Goal: Check status

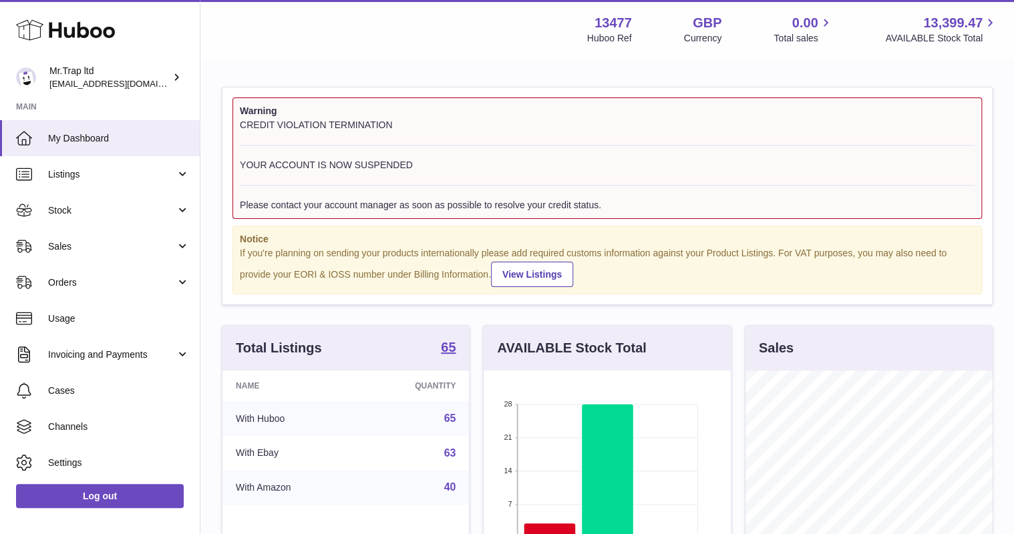
scroll to position [208, 246]
click at [97, 208] on span "Stock" at bounding box center [112, 210] width 128 height 13
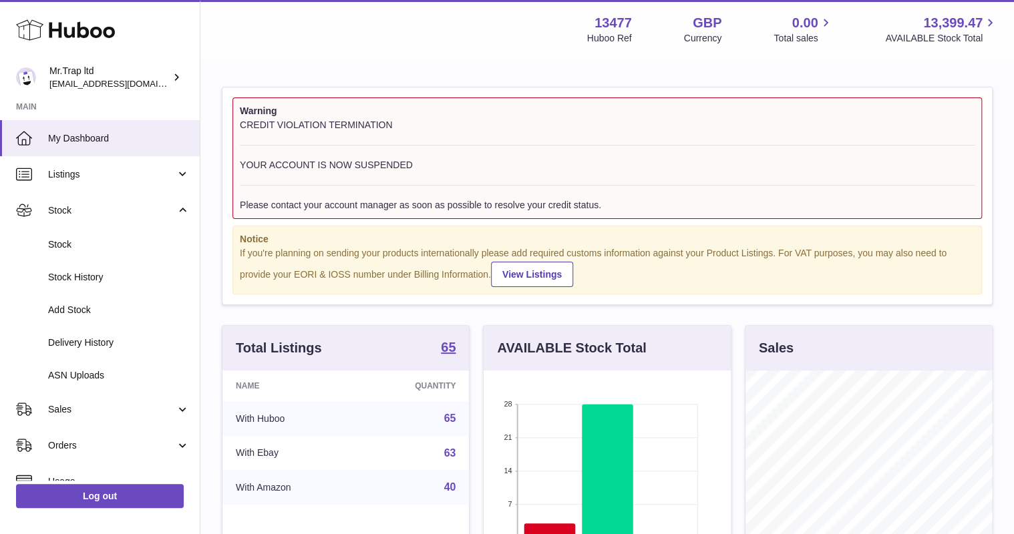
click at [99, 210] on span "Stock" at bounding box center [112, 210] width 128 height 13
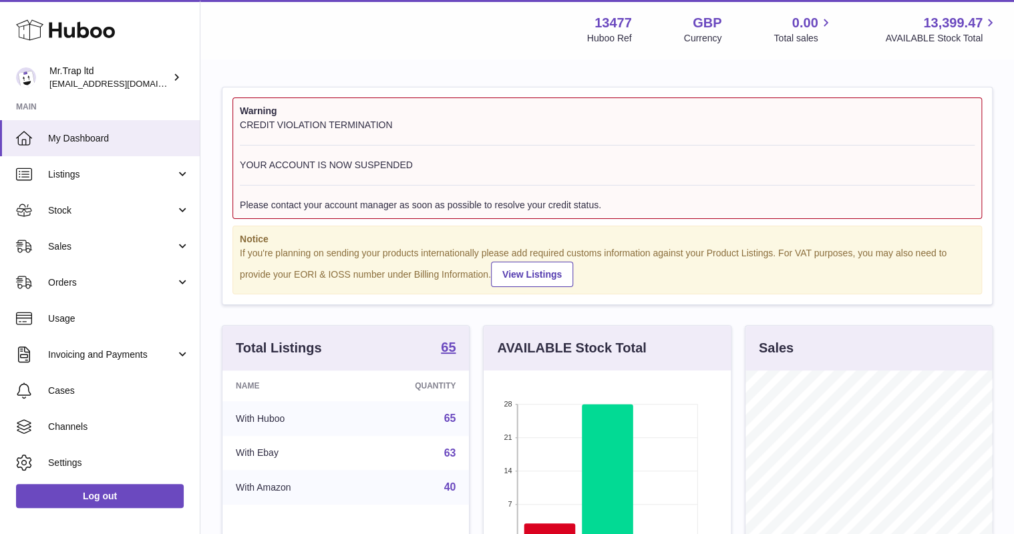
click at [89, 250] on span "Sales" at bounding box center [112, 246] width 128 height 13
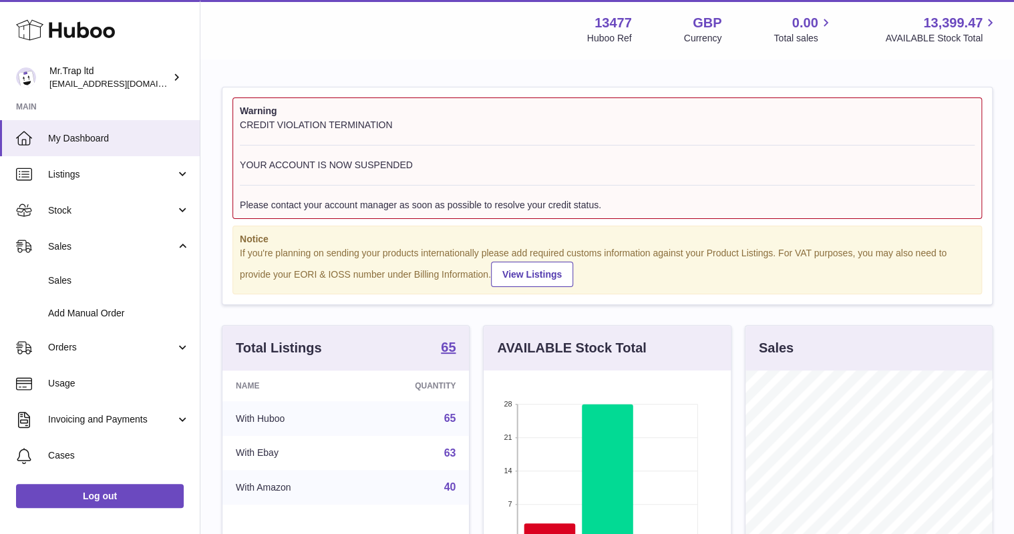
click at [88, 274] on span "Sales" at bounding box center [119, 280] width 142 height 13
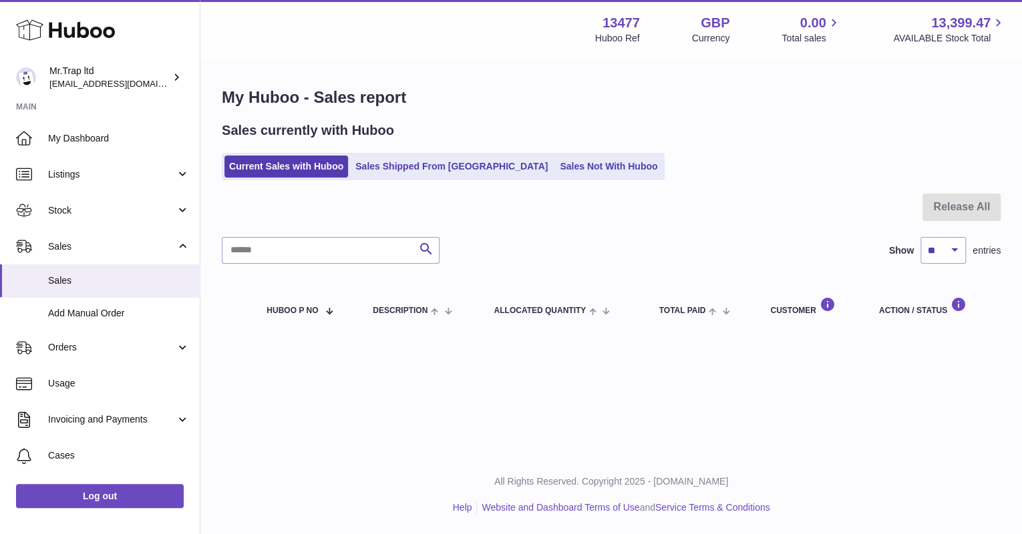
click at [555, 163] on link "Sales Not With Huboo" at bounding box center [608, 167] width 107 height 22
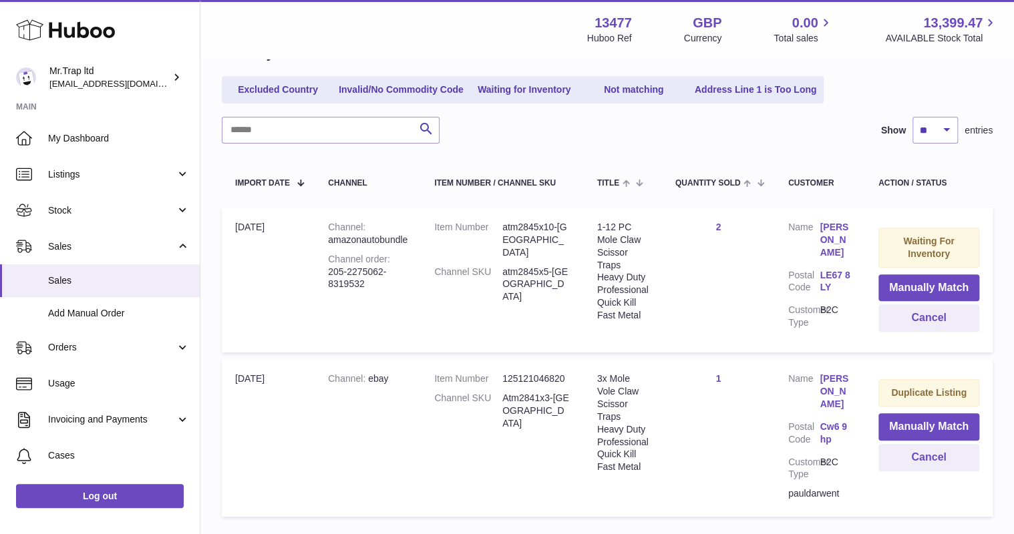
scroll to position [160, 0]
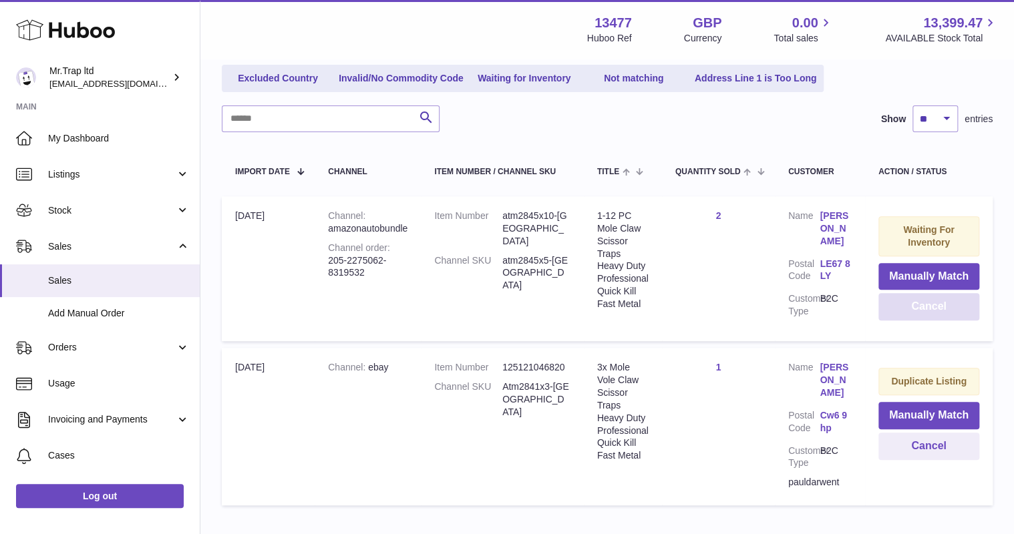
click at [892, 310] on button "Cancel" at bounding box center [928, 306] width 101 height 27
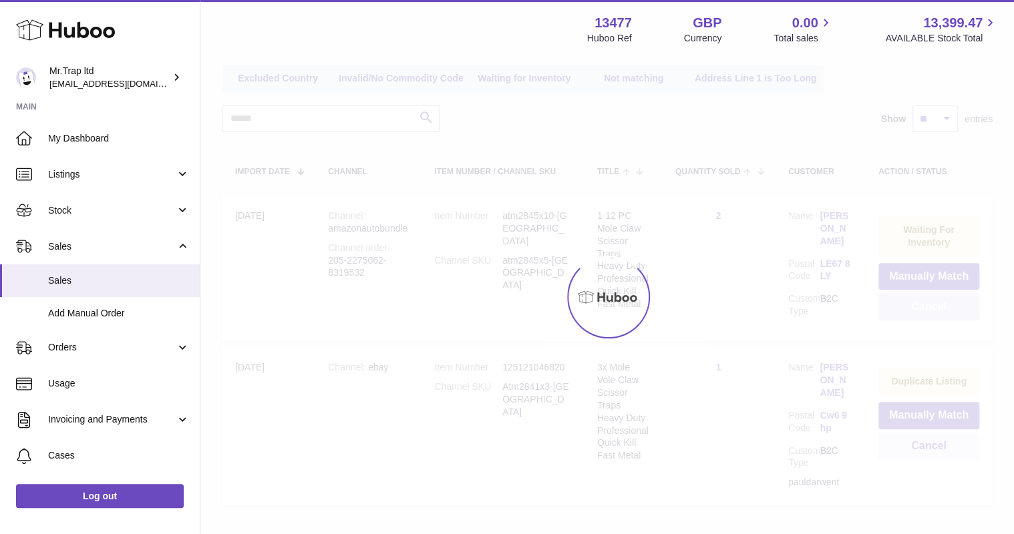
scroll to position [75, 0]
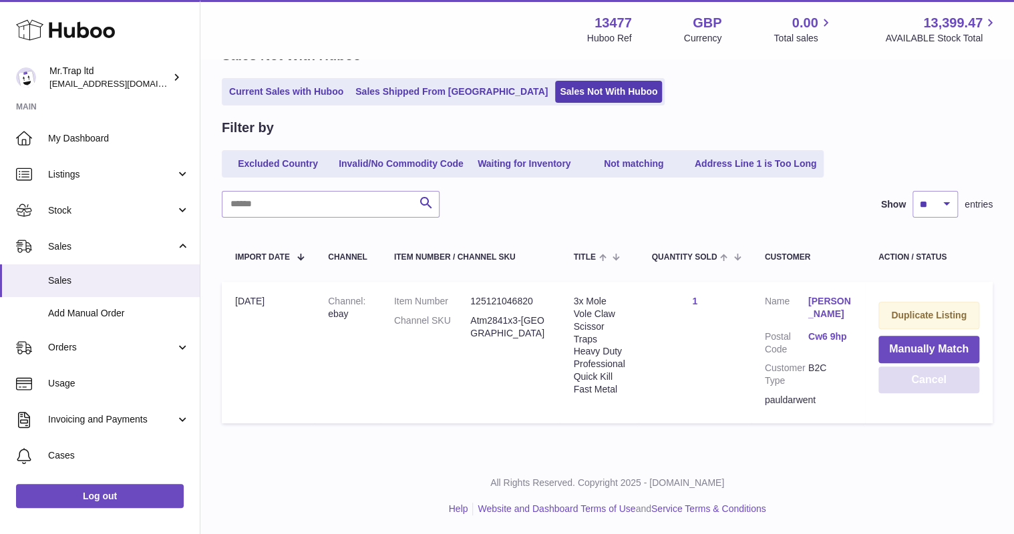
click at [909, 384] on button "Cancel" at bounding box center [928, 380] width 101 height 27
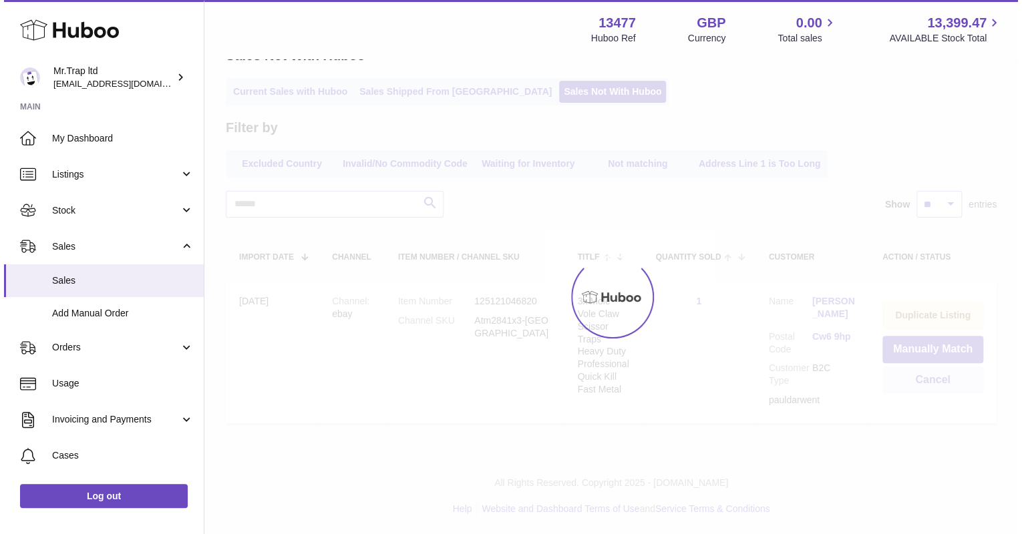
scroll to position [0, 0]
